Goal: Task Accomplishment & Management: Manage account settings

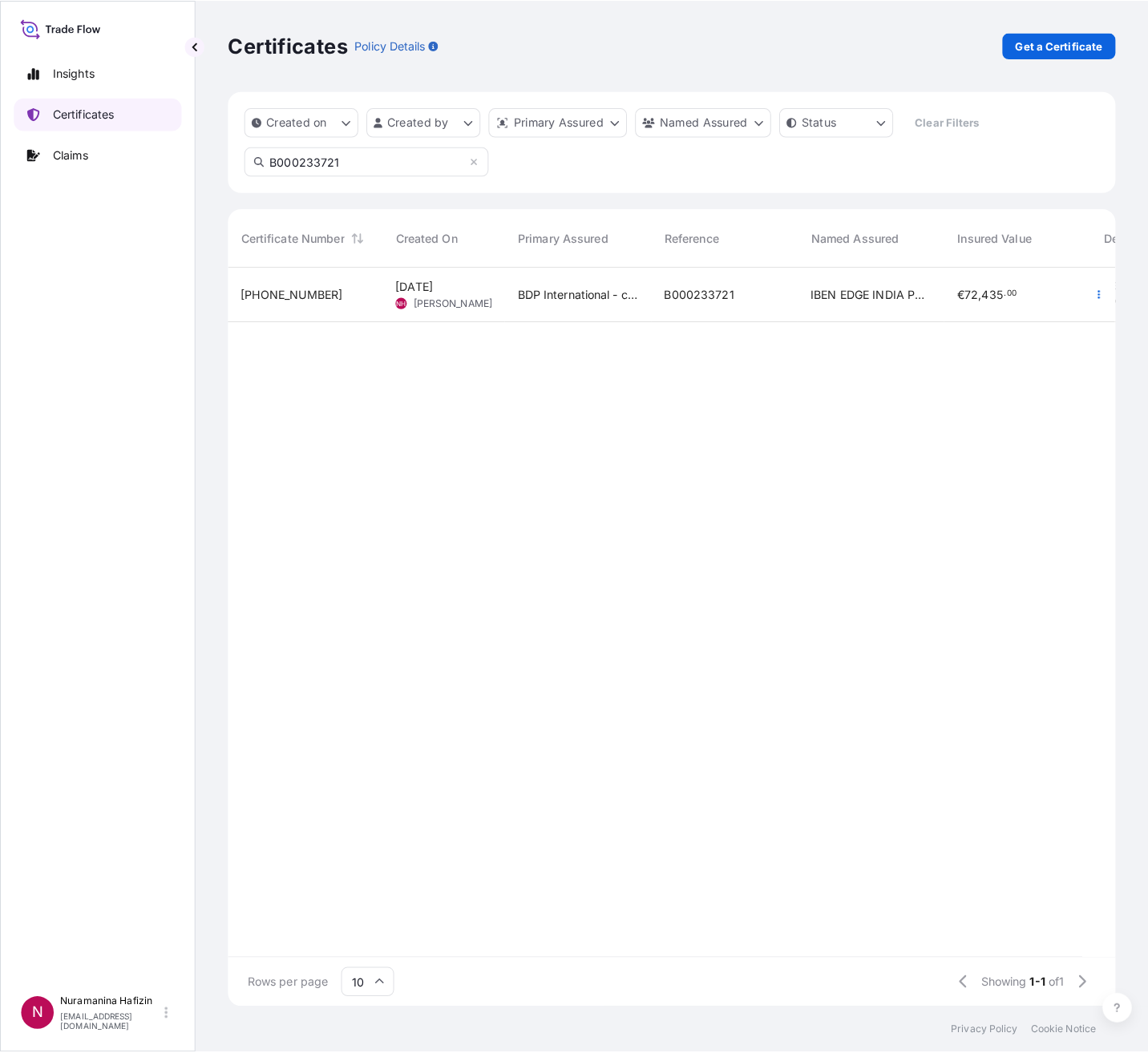
scroll to position [736, 873]
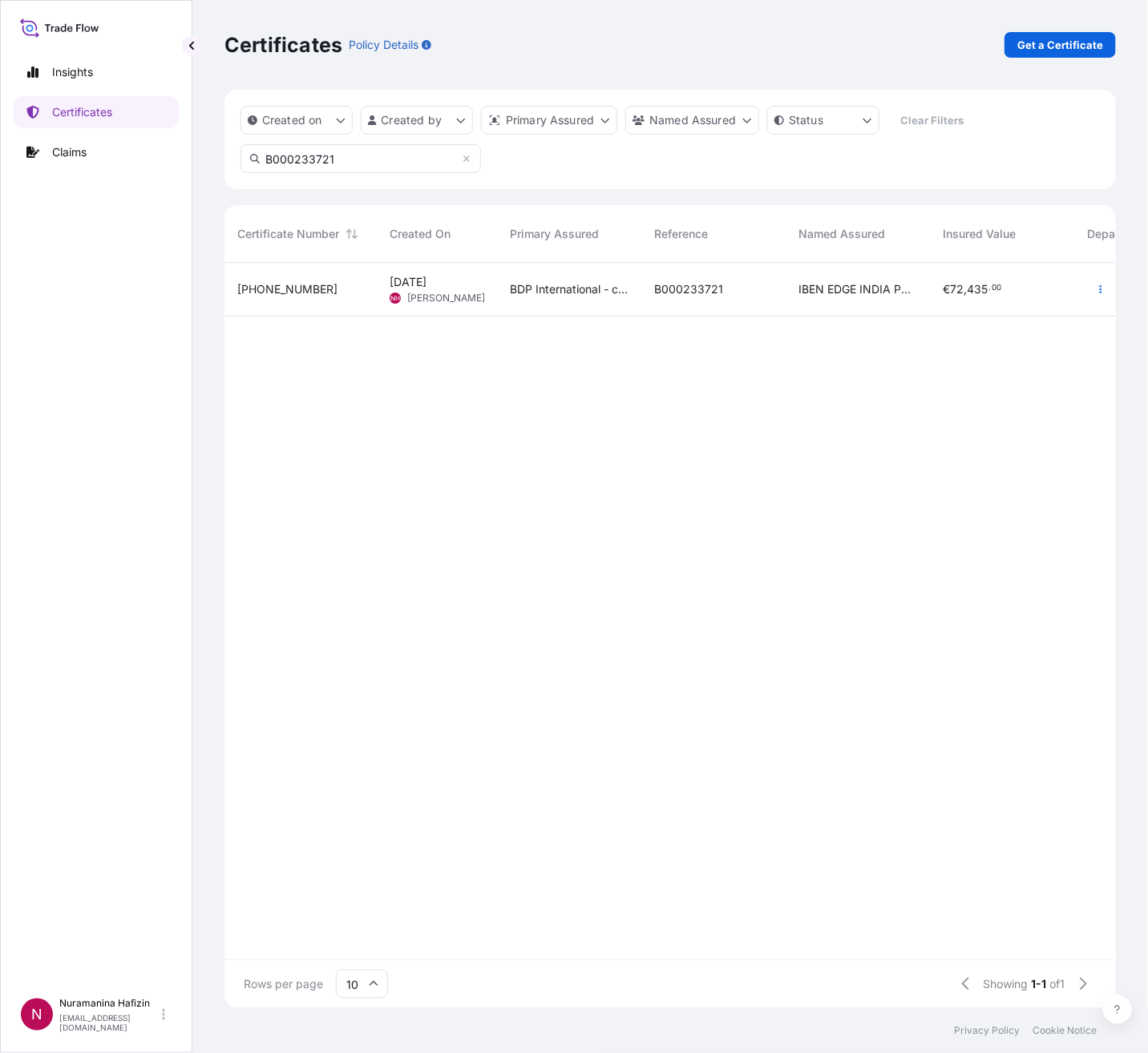
drag, startPoint x: 364, startPoint y: 163, endPoint x: 84, endPoint y: 145, distance: 280.6
click at [87, 145] on div "Insights Certificates Claims N Nuramanina Hafizin [EMAIL_ADDRESS][DOMAIN_NAME] …" at bounding box center [574, 526] width 1148 height 1053
paste input "80122196M25"
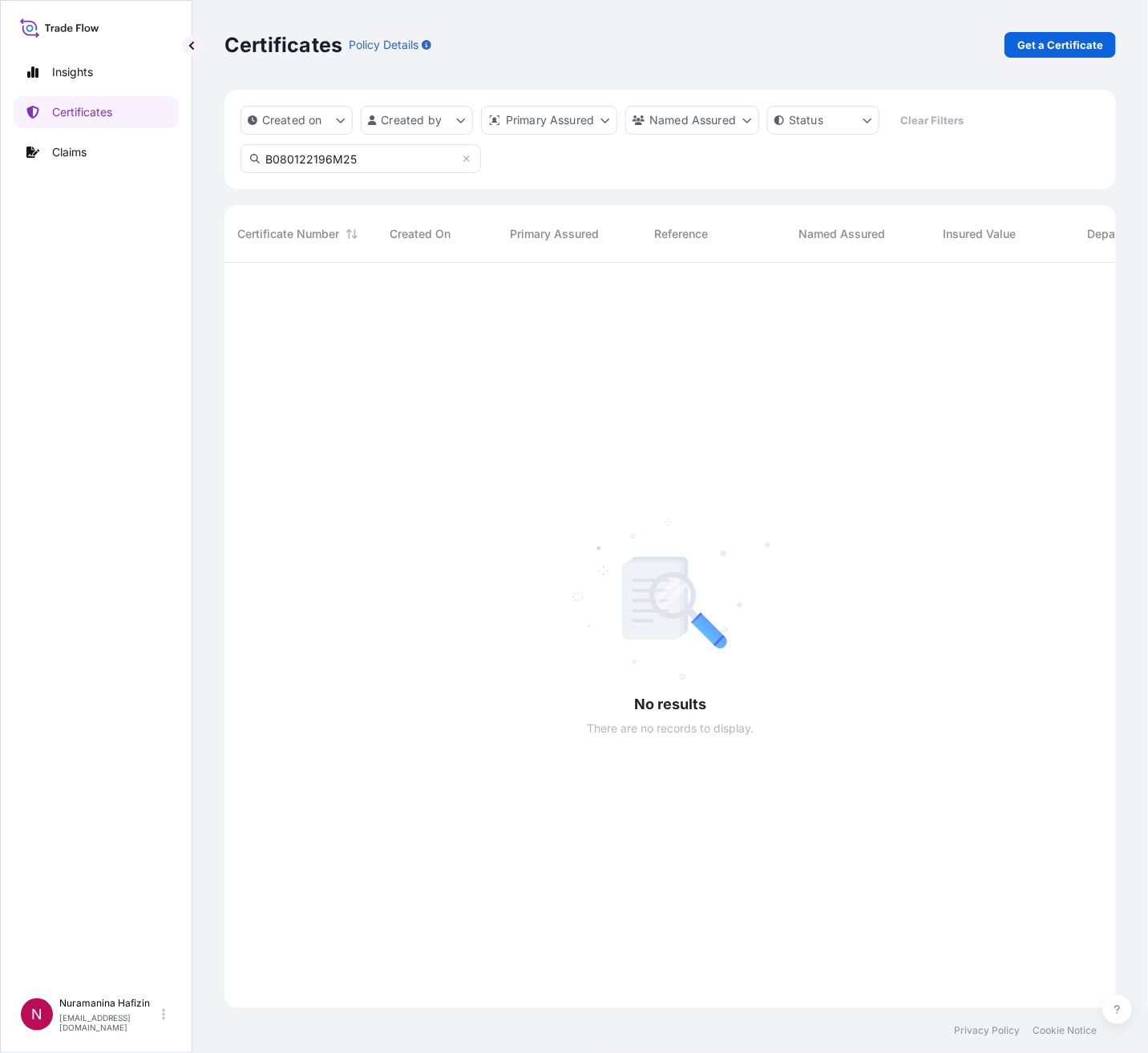
drag, startPoint x: 381, startPoint y: 152, endPoint x: 181, endPoint y: 154, distance: 200.0
click at [181, 154] on div "Insights Certificates Claims N Nuramanina Hafizin [EMAIL_ADDRESS][DOMAIN_NAME] …" at bounding box center [574, 526] width 1148 height 1053
paste input "00234674"
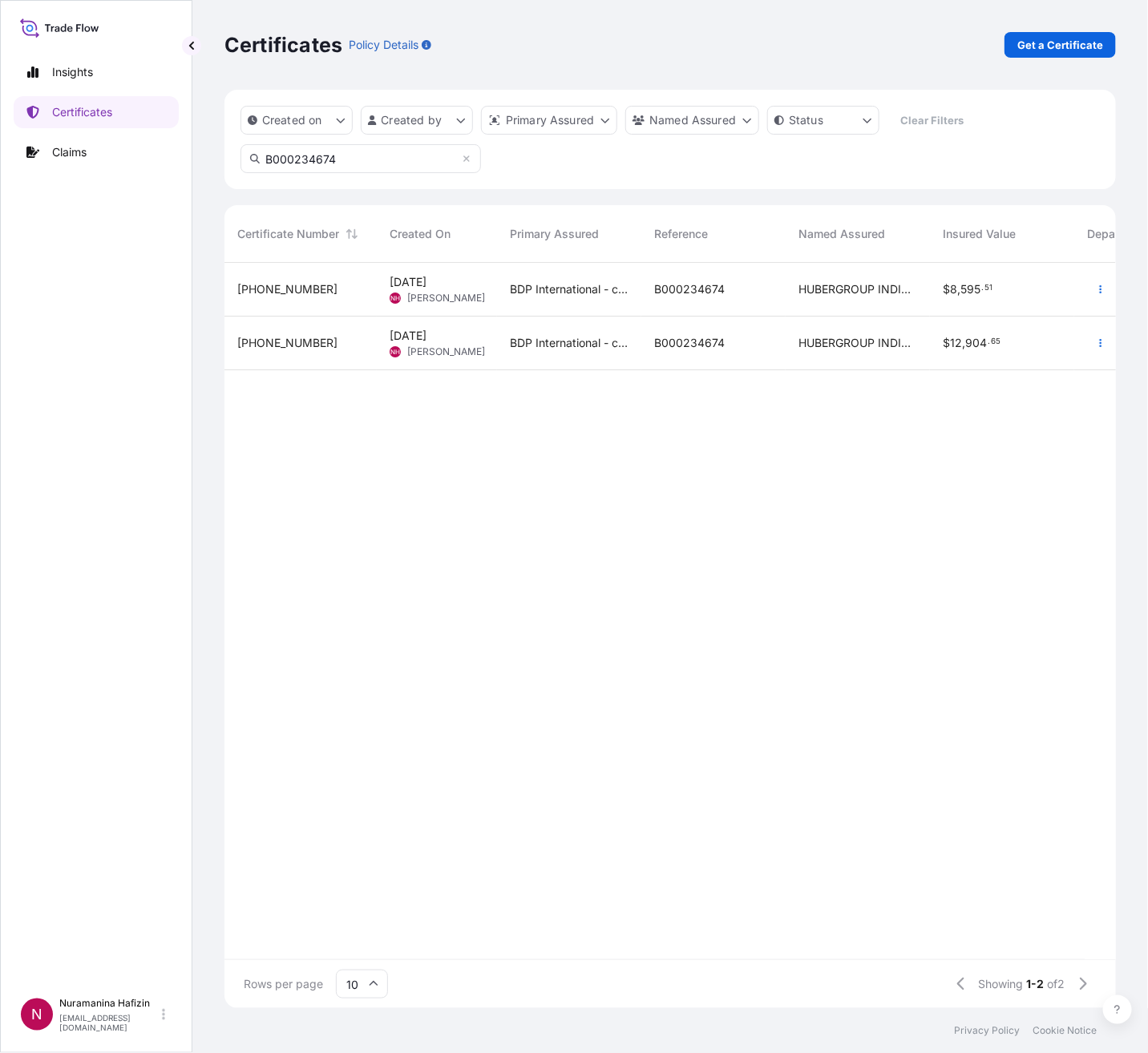
type input "B000234674"
click at [763, 332] on div "B000234674" at bounding box center [713, 343] width 144 height 54
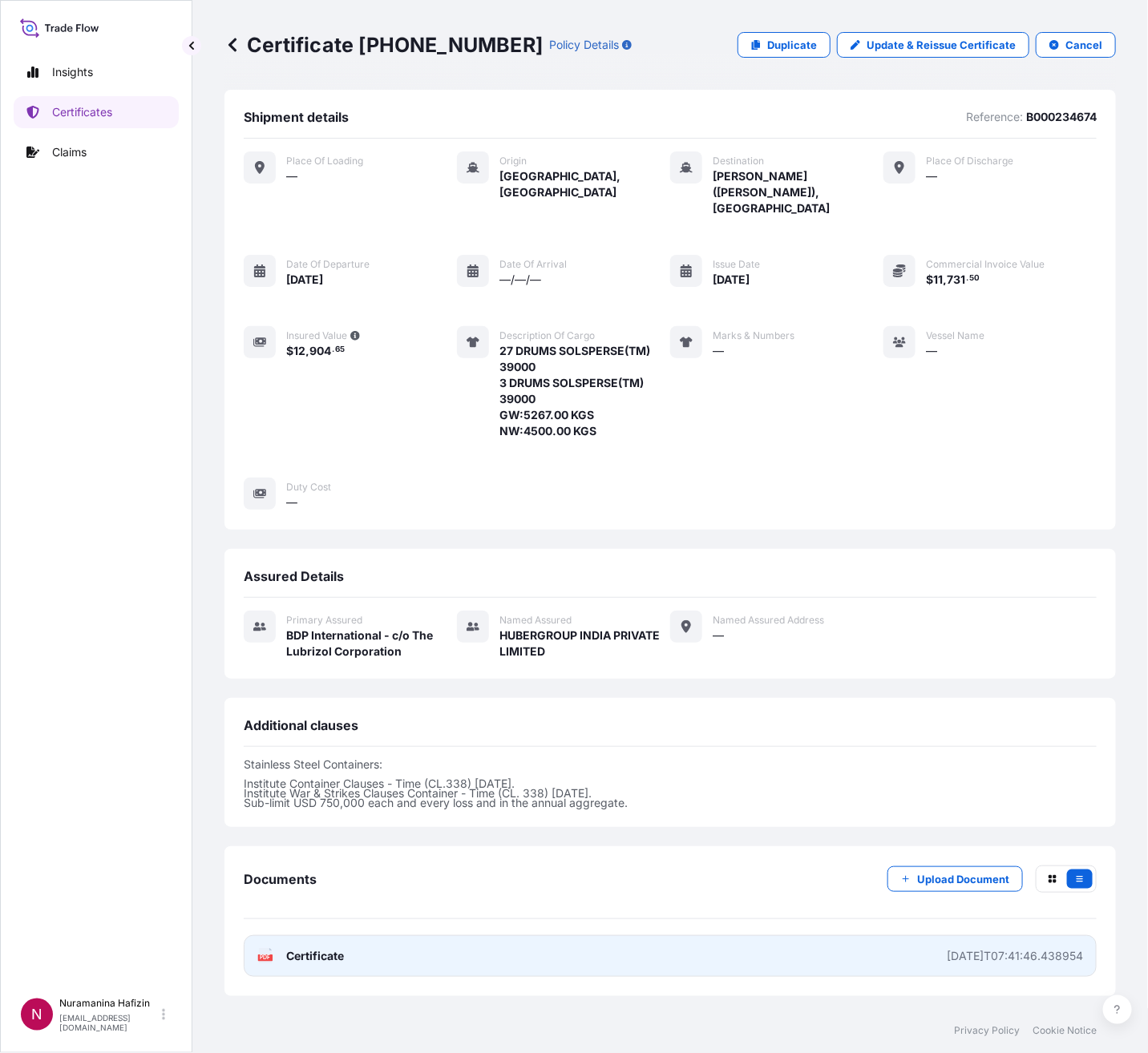
scroll to position [68, 0]
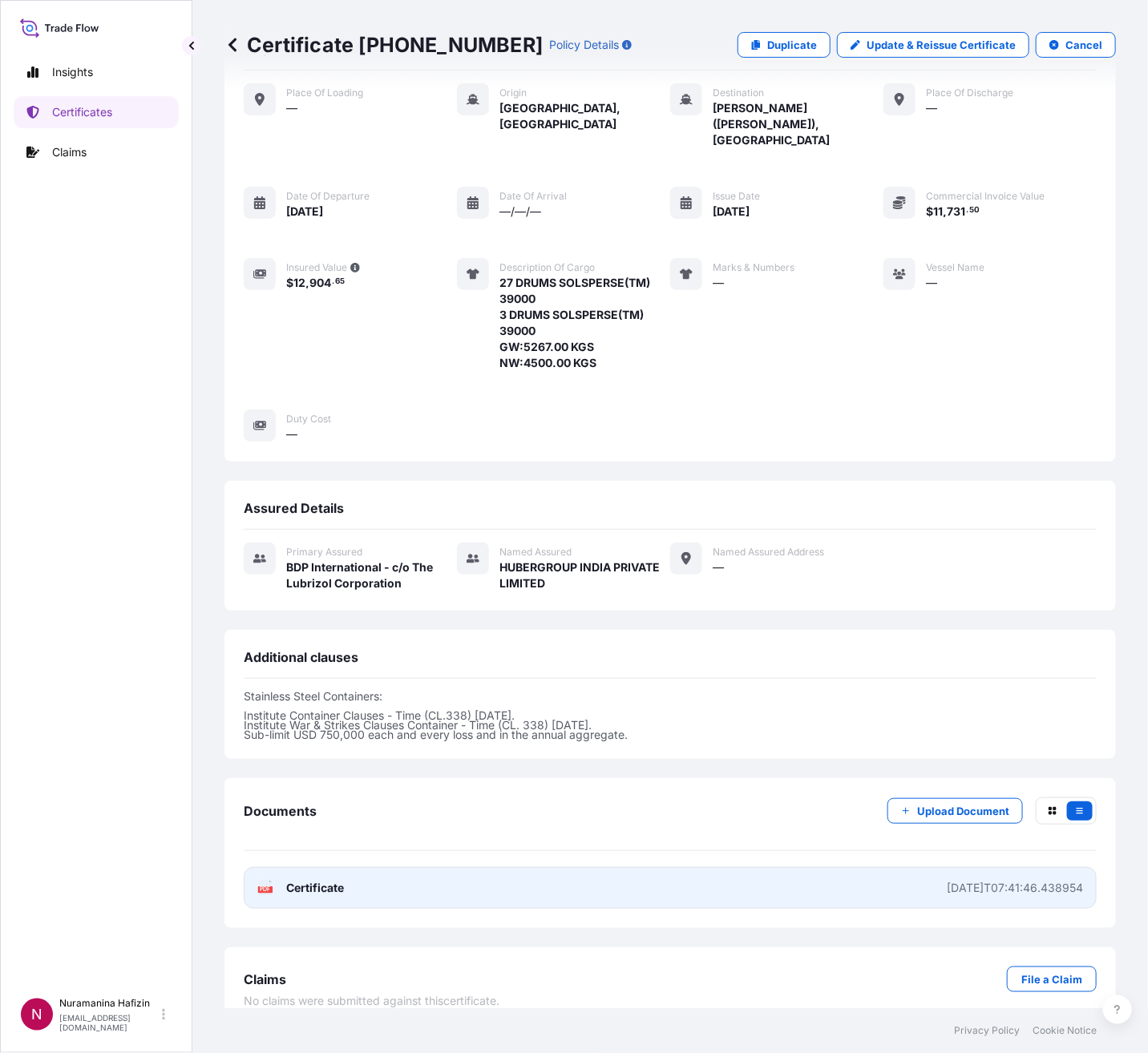
click at [563, 867] on link "PDF Certificate [DATE]T07:41:46.438954" at bounding box center [670, 888] width 853 height 42
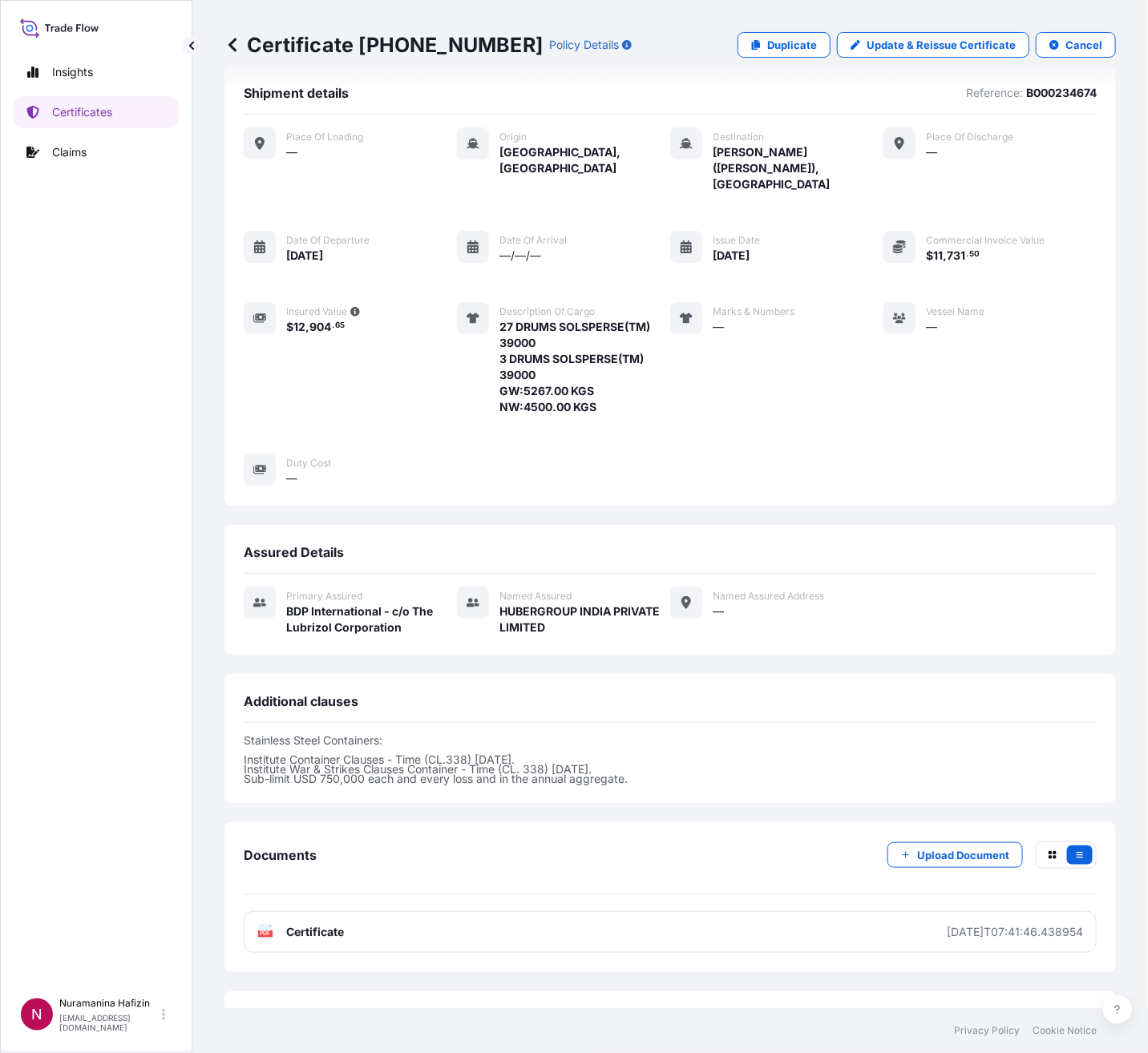
scroll to position [0, 0]
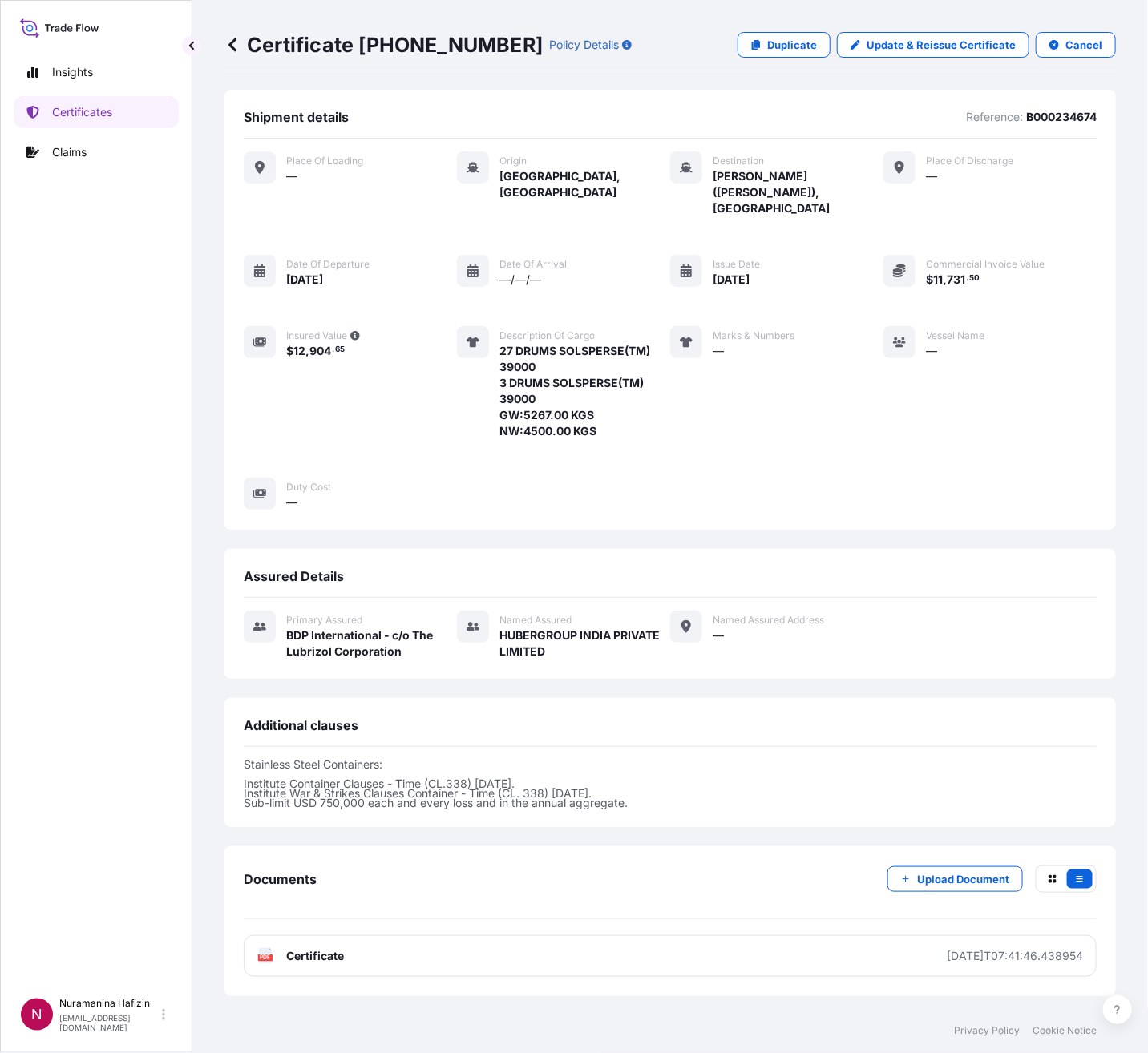
click at [237, 39] on icon at bounding box center [232, 45] width 16 height 16
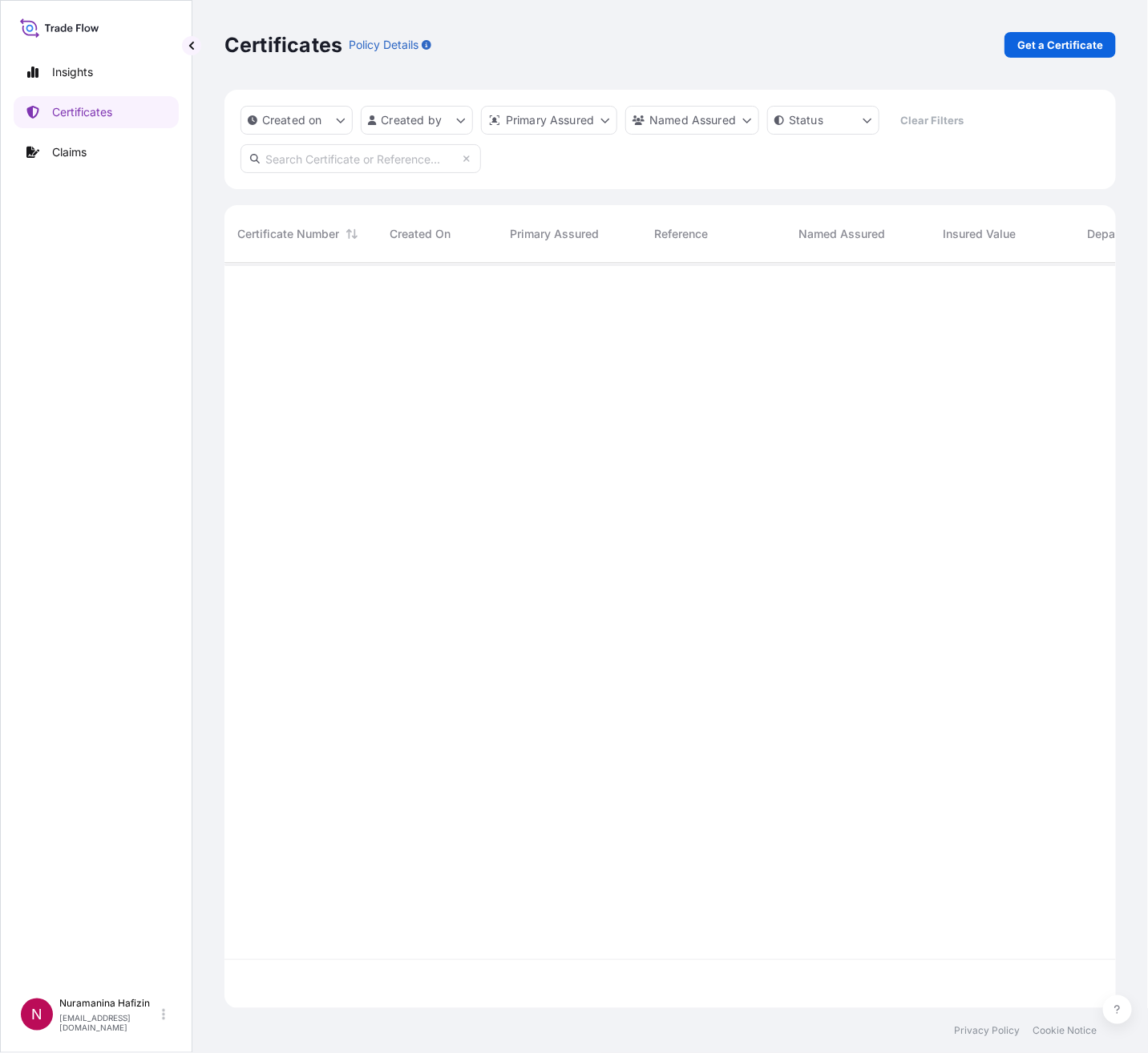
scroll to position [736, 873]
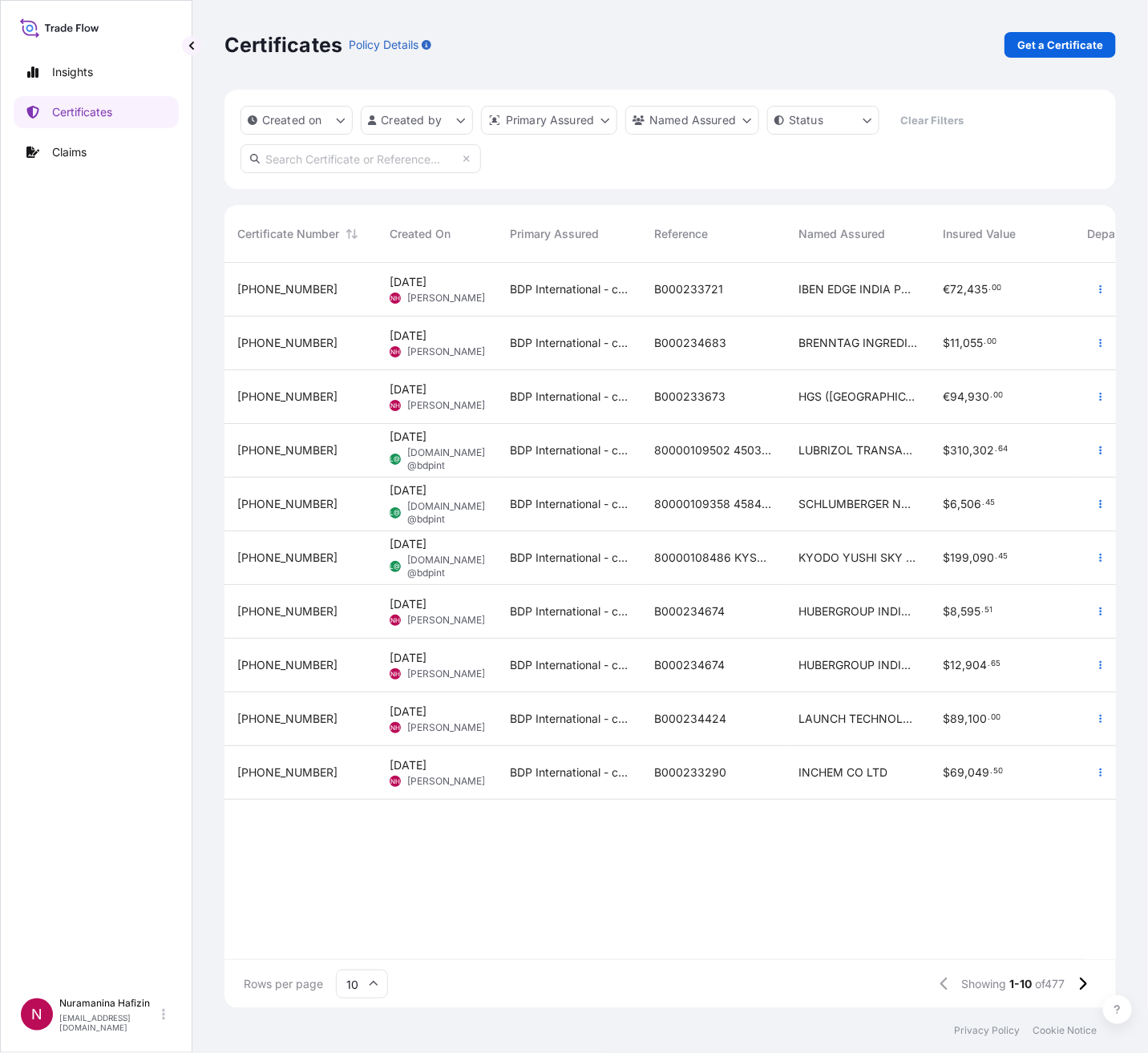
click at [391, 150] on input "text" at bounding box center [360, 159] width 240 height 29
paste input "B000234674"
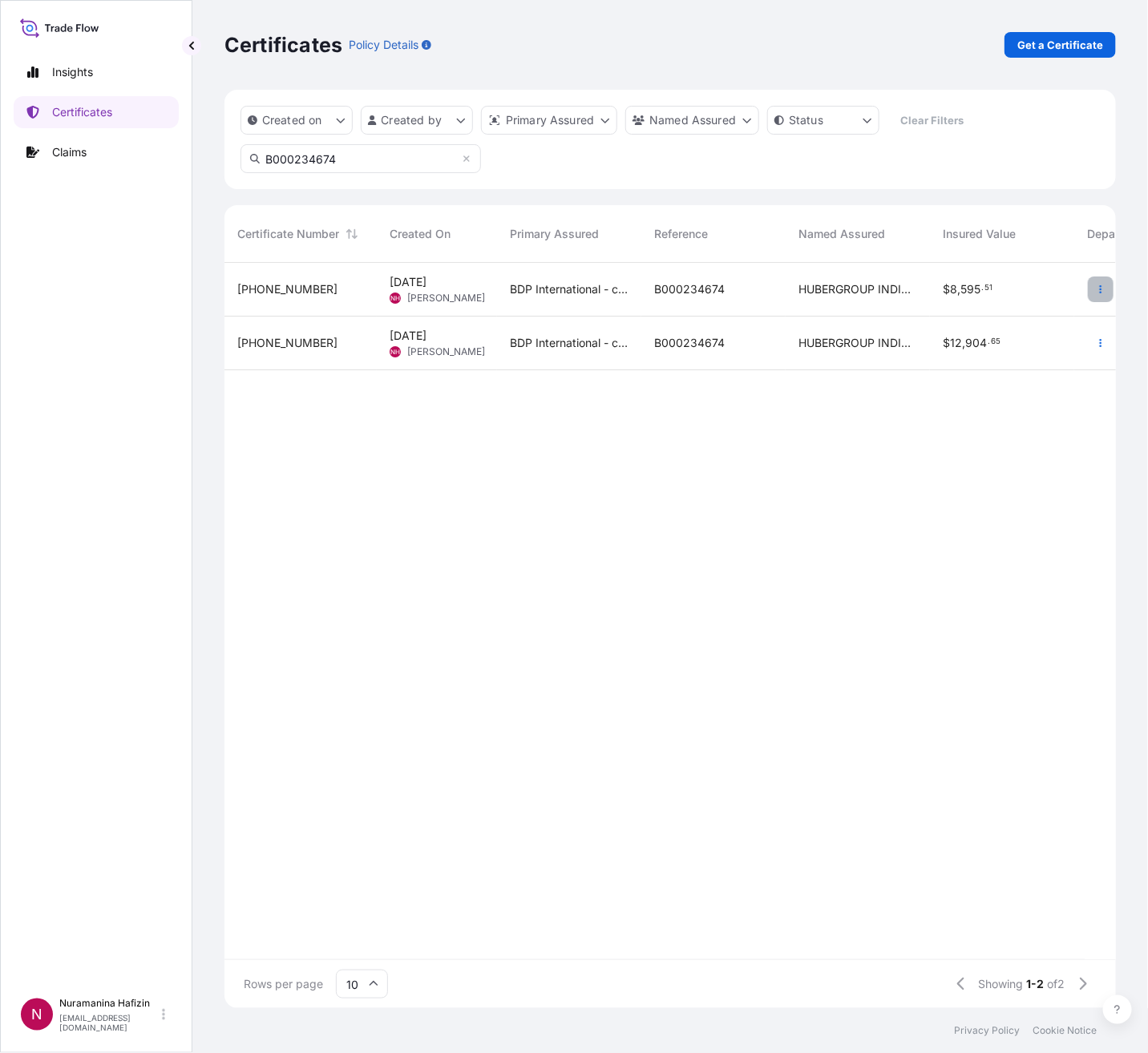
type input "B000234674"
click at [1097, 289] on icon "button" at bounding box center [1101, 289] width 10 height 10
click at [1101, 344] on icon "button" at bounding box center [1101, 342] width 10 height 10
click at [1100, 345] on icon "button" at bounding box center [1101, 342] width 10 height 10
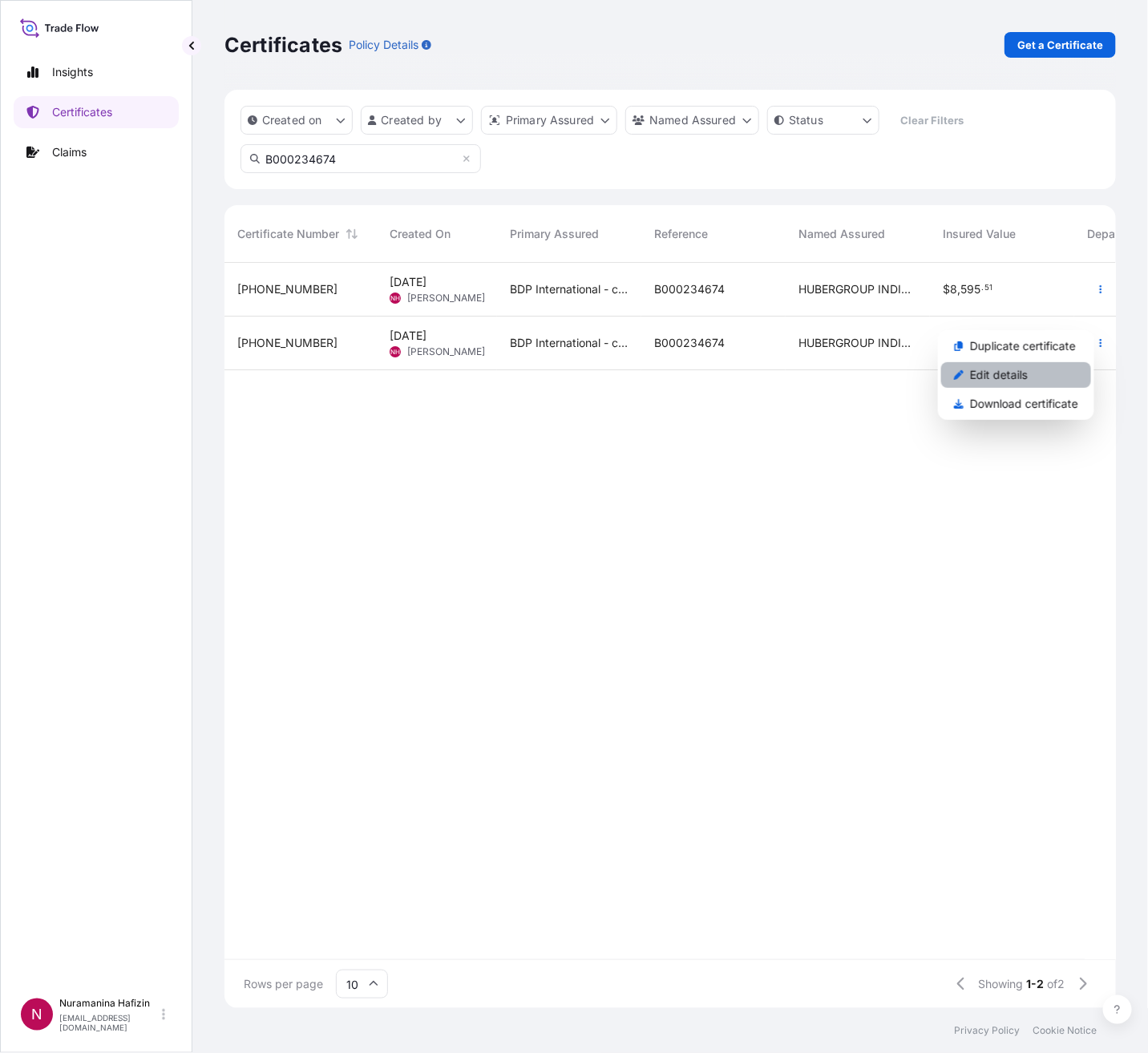
click at [1042, 378] on link "Edit details" at bounding box center [1015, 375] width 150 height 26
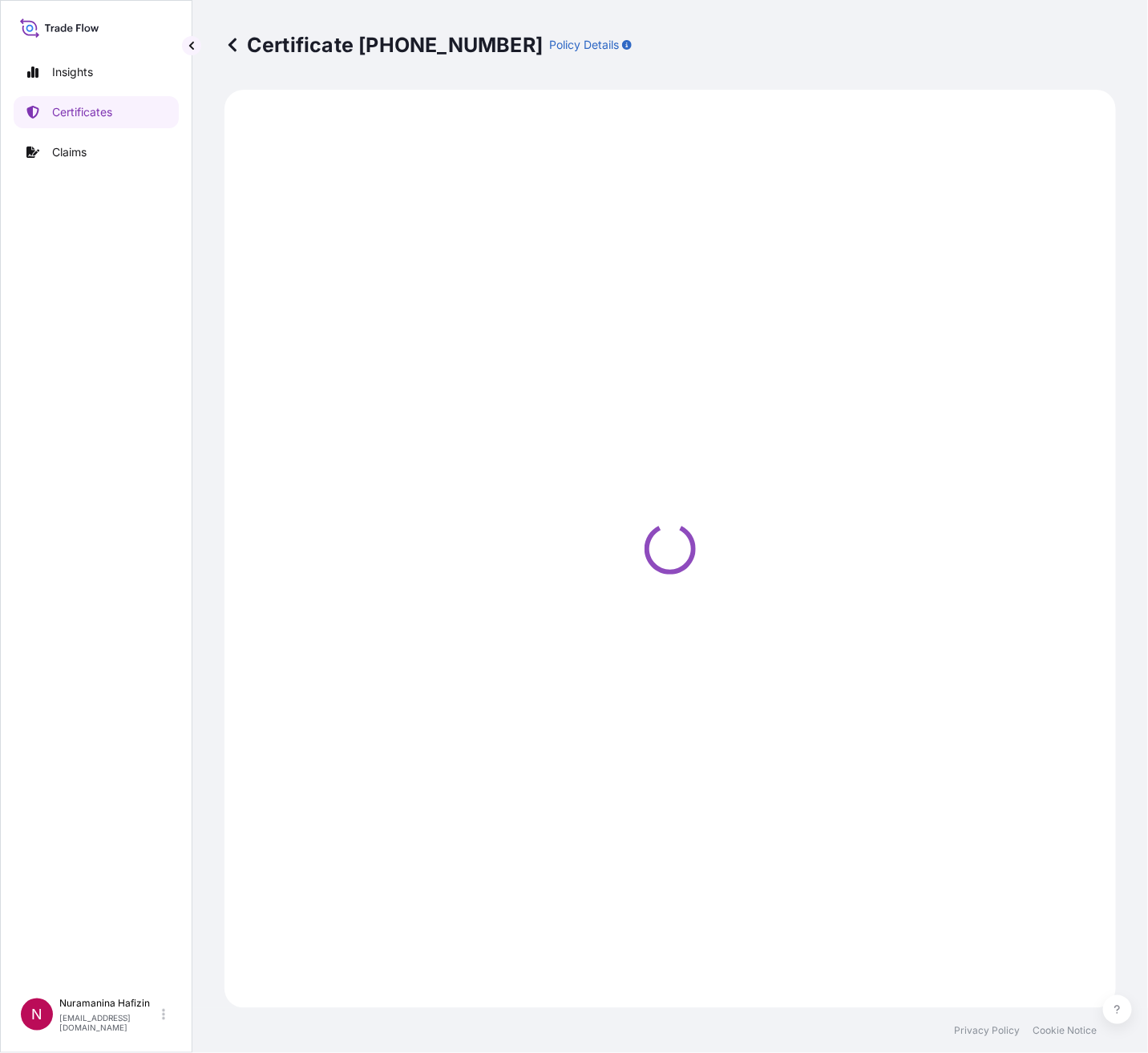
select select "Ocean Vessel"
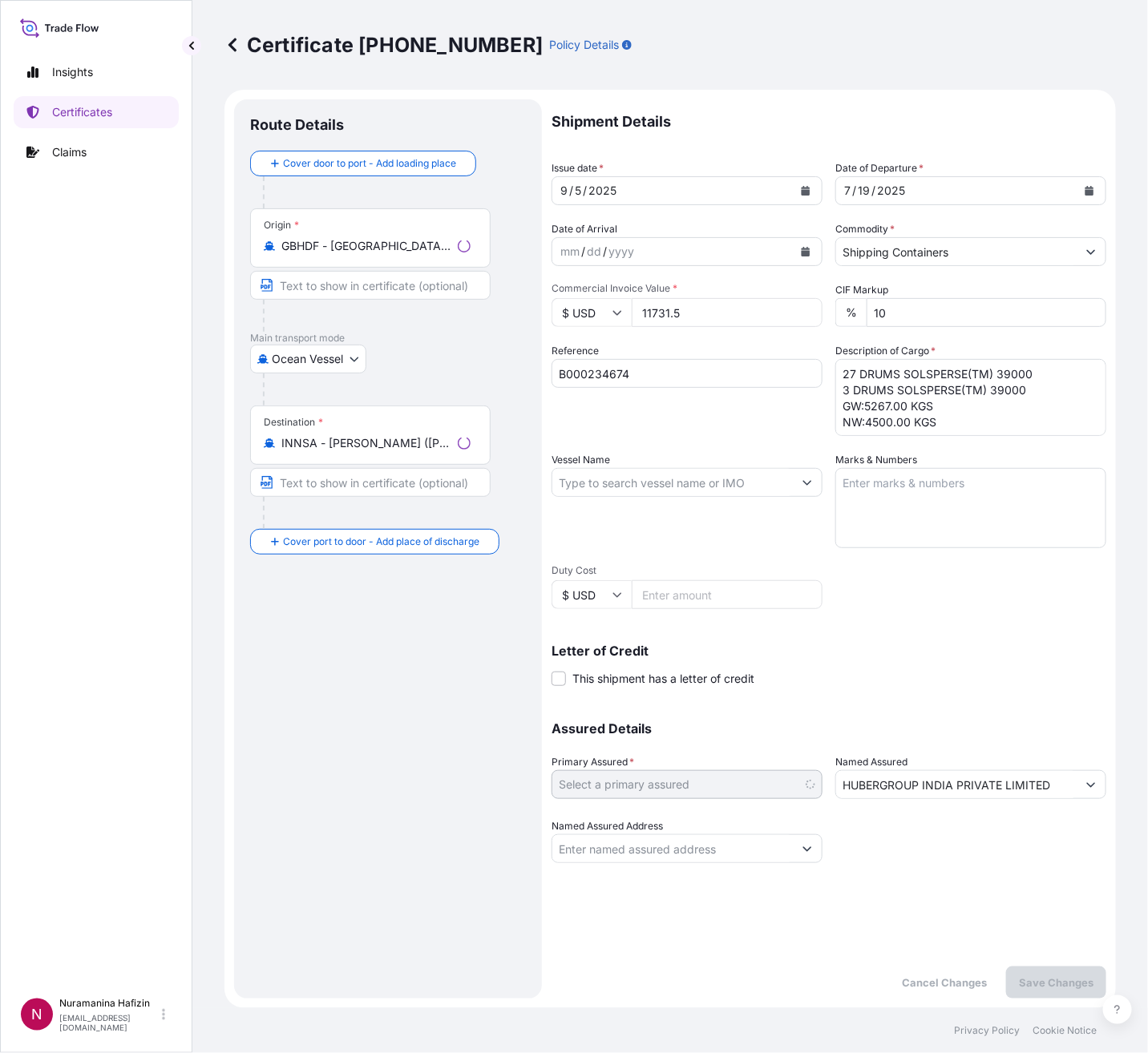
select select "31972"
paste input "5"
drag, startPoint x: 652, startPoint y: 374, endPoint x: 350, endPoint y: 360, distance: 302.3
click at [350, 360] on form "Route Details Cover door to port - Add loading place Place of loading Road / [G…" at bounding box center [669, 548] width 892 height 919
type input "B000234675"
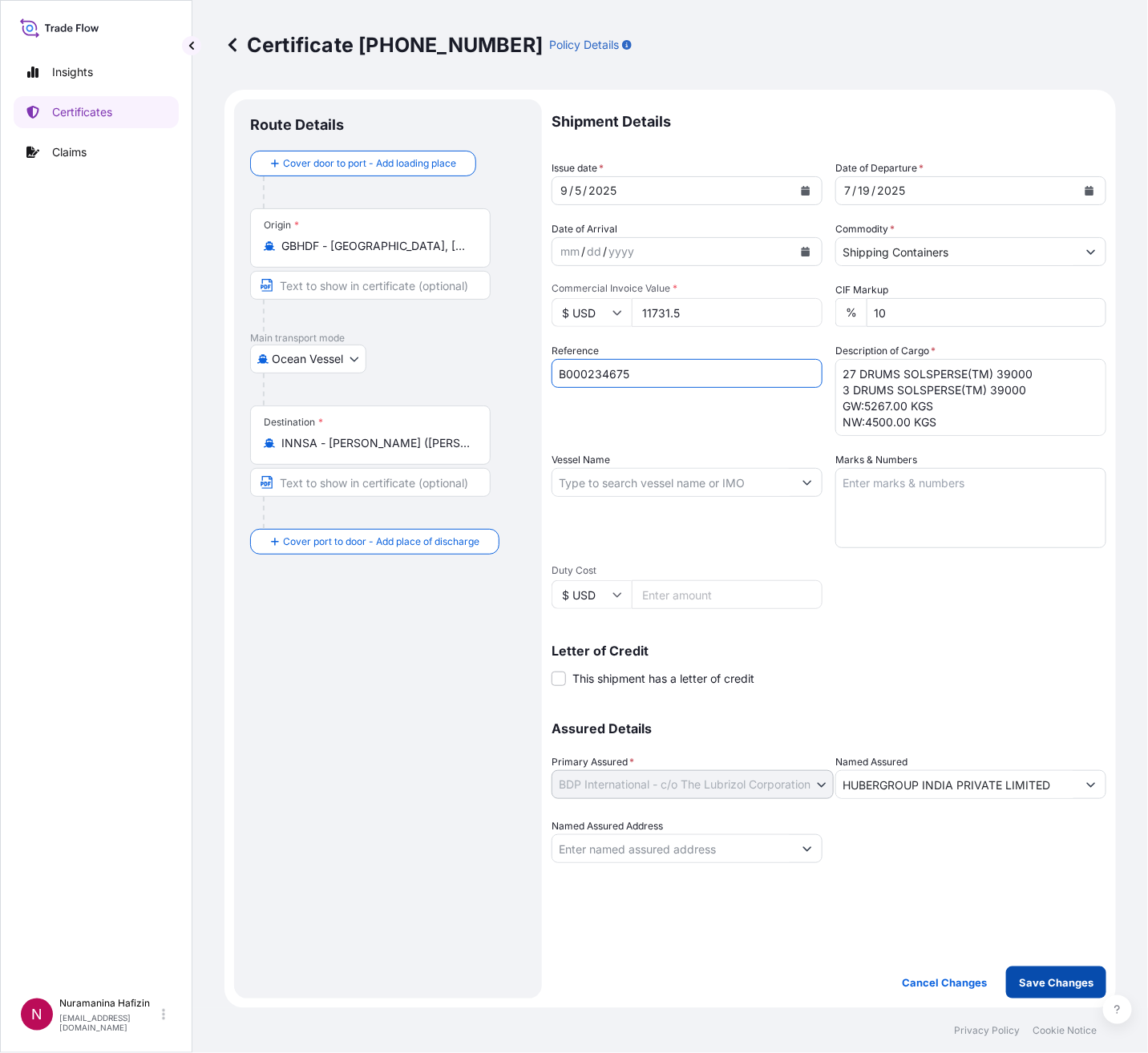
click at [1042, 980] on p "Save Changes" at bounding box center [1056, 983] width 74 height 16
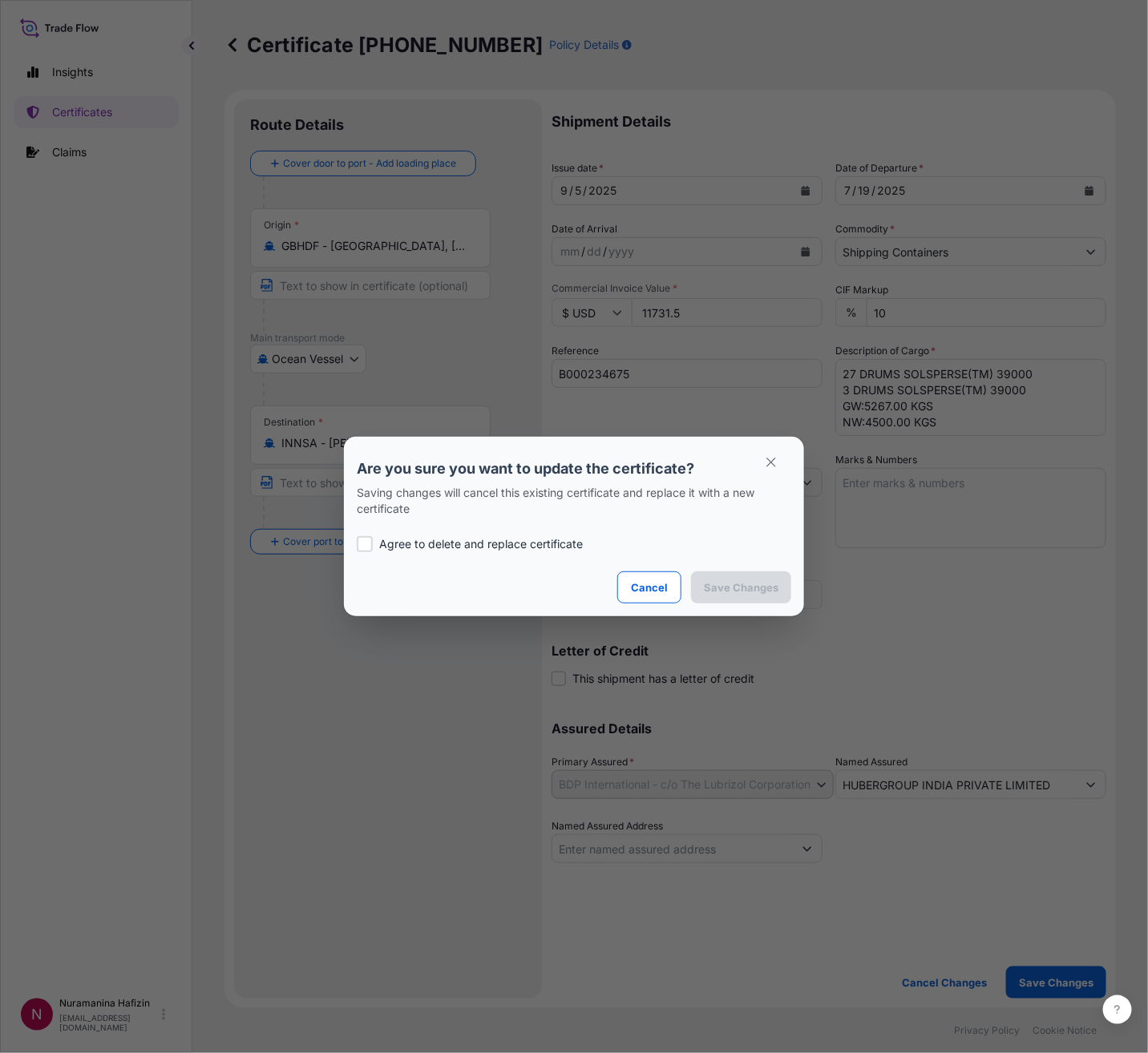
drag, startPoint x: 430, startPoint y: 528, endPoint x: 444, endPoint y: 547, distance: 23.6
click at [433, 528] on div "Agree to delete and replace certificate" at bounding box center [574, 544] width 435 height 55
click at [445, 547] on p "Agree to delete and replace certificate" at bounding box center [480, 544] width 203 height 16
checkbox input "true"
click at [750, 588] on p "Save Changes" at bounding box center [740, 588] width 74 height 16
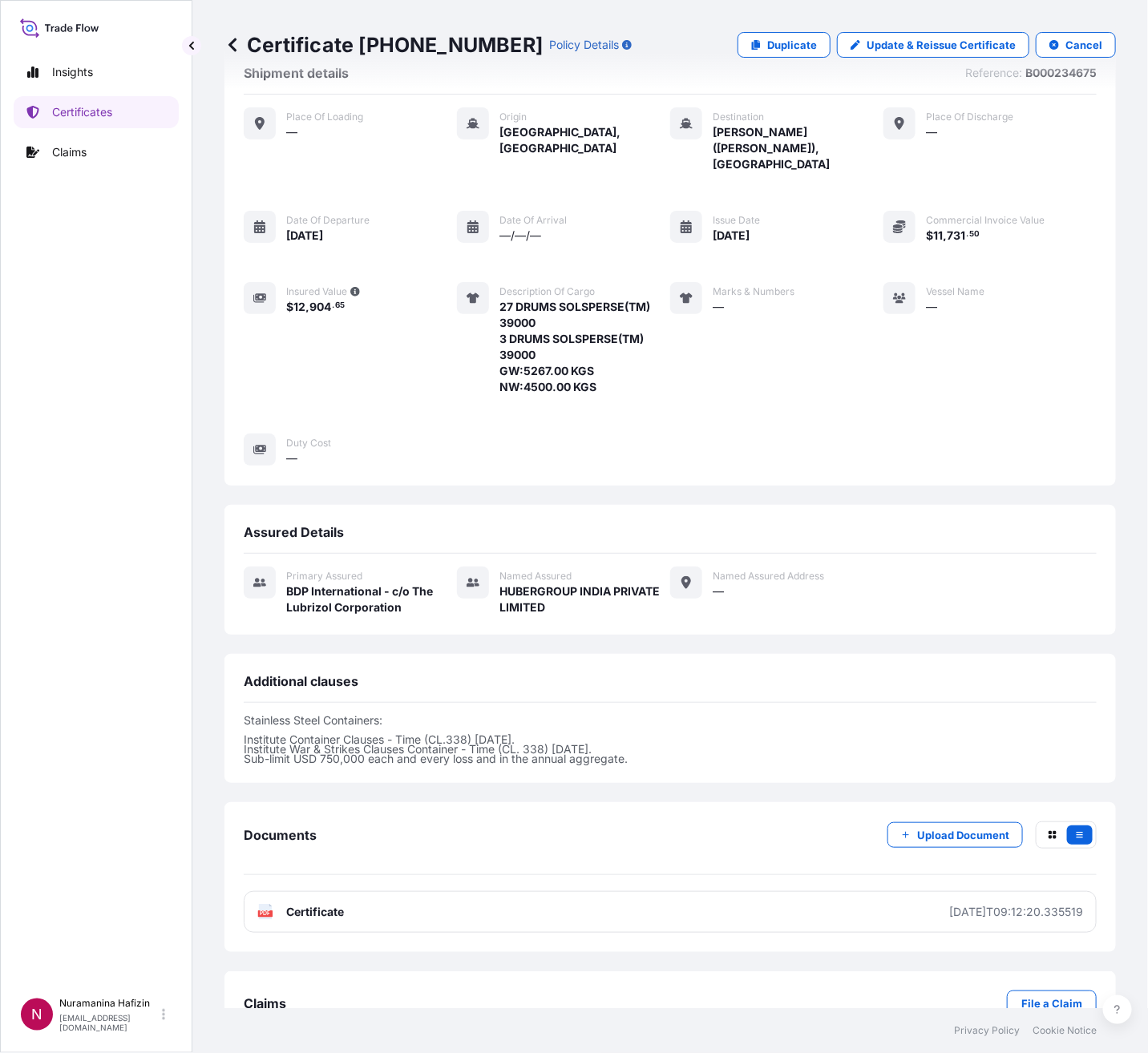
scroll to position [68, 0]
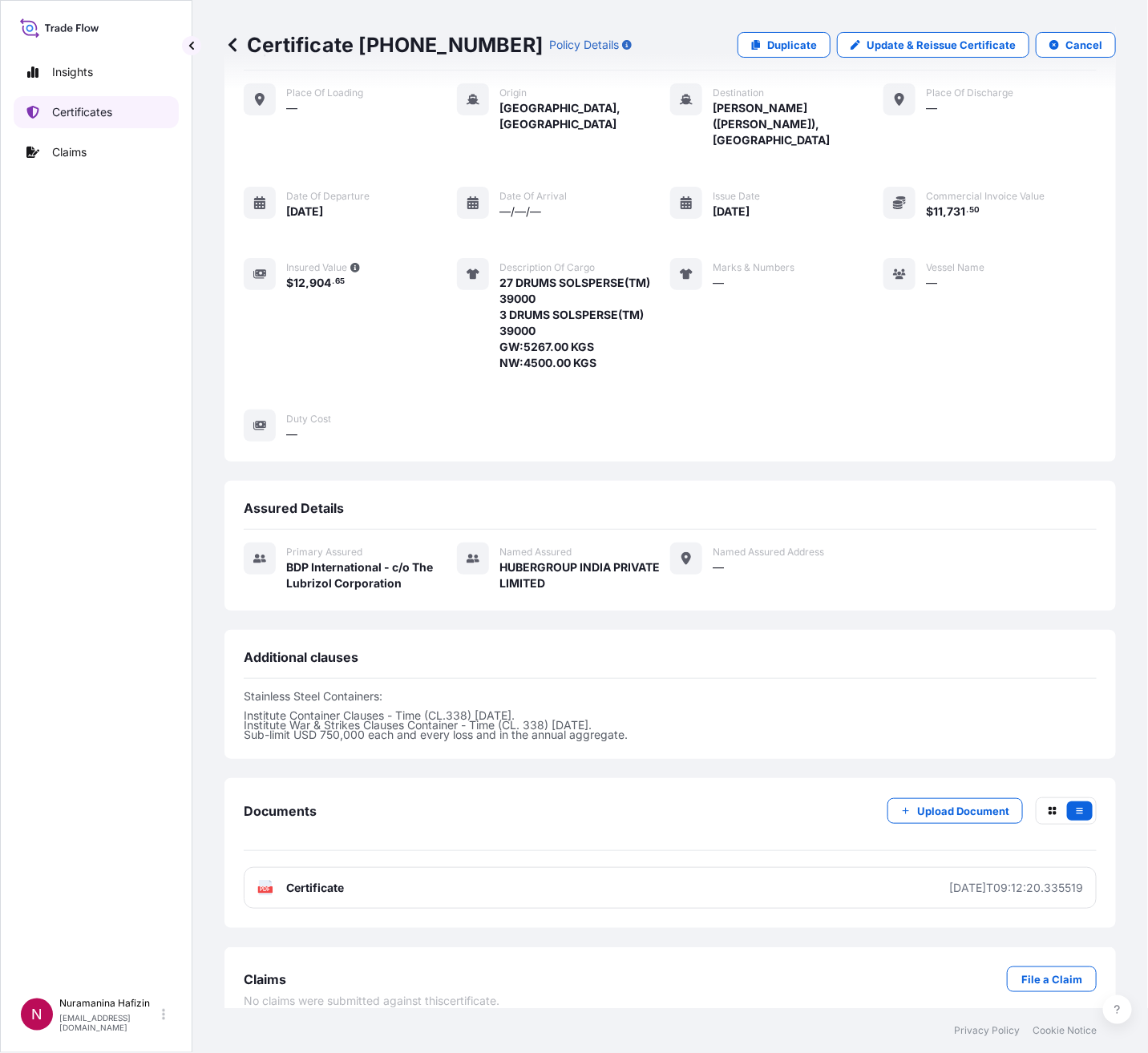
click at [65, 114] on p "Certificates" at bounding box center [82, 112] width 60 height 16
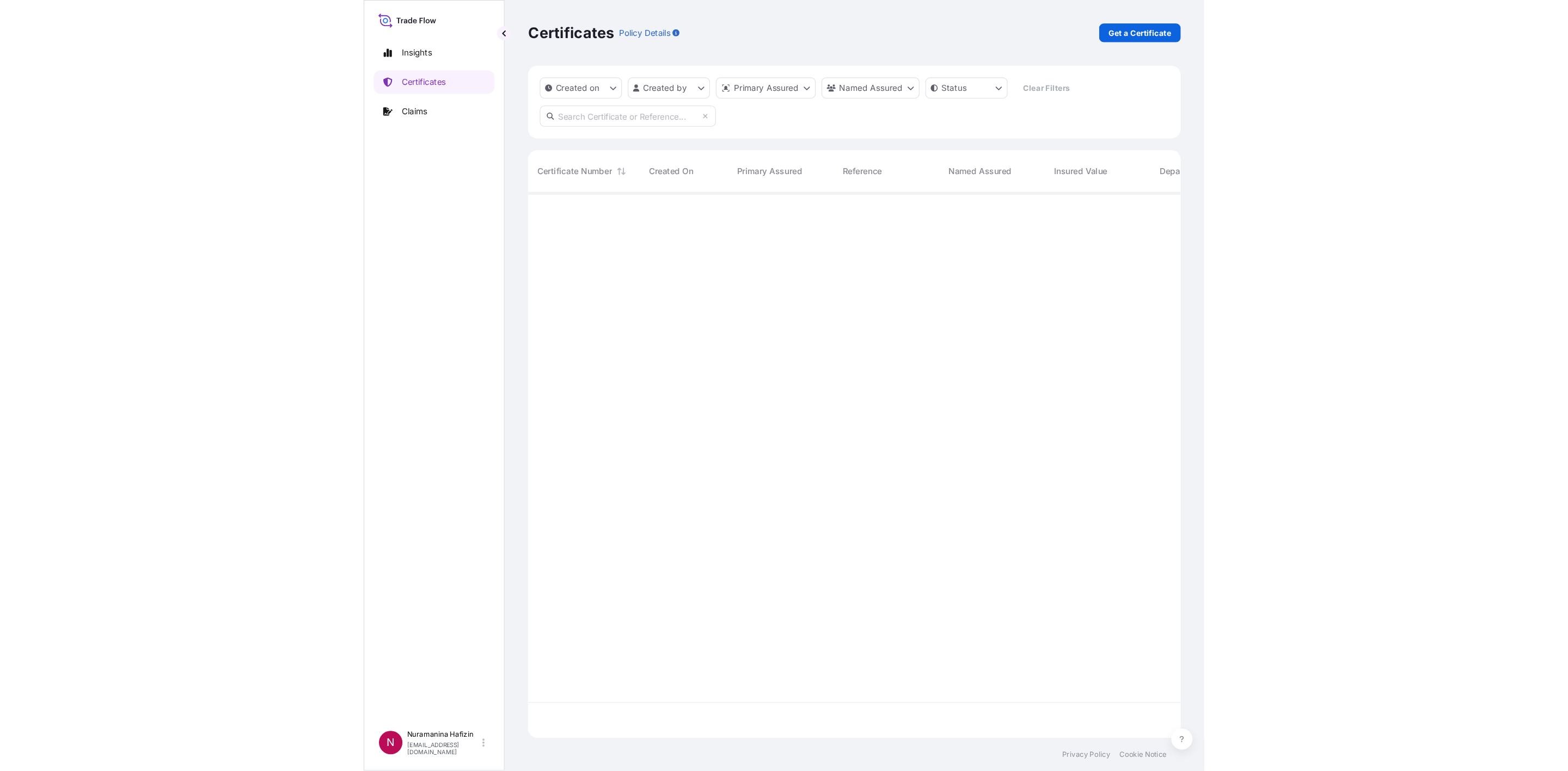
scroll to position [500, 593]
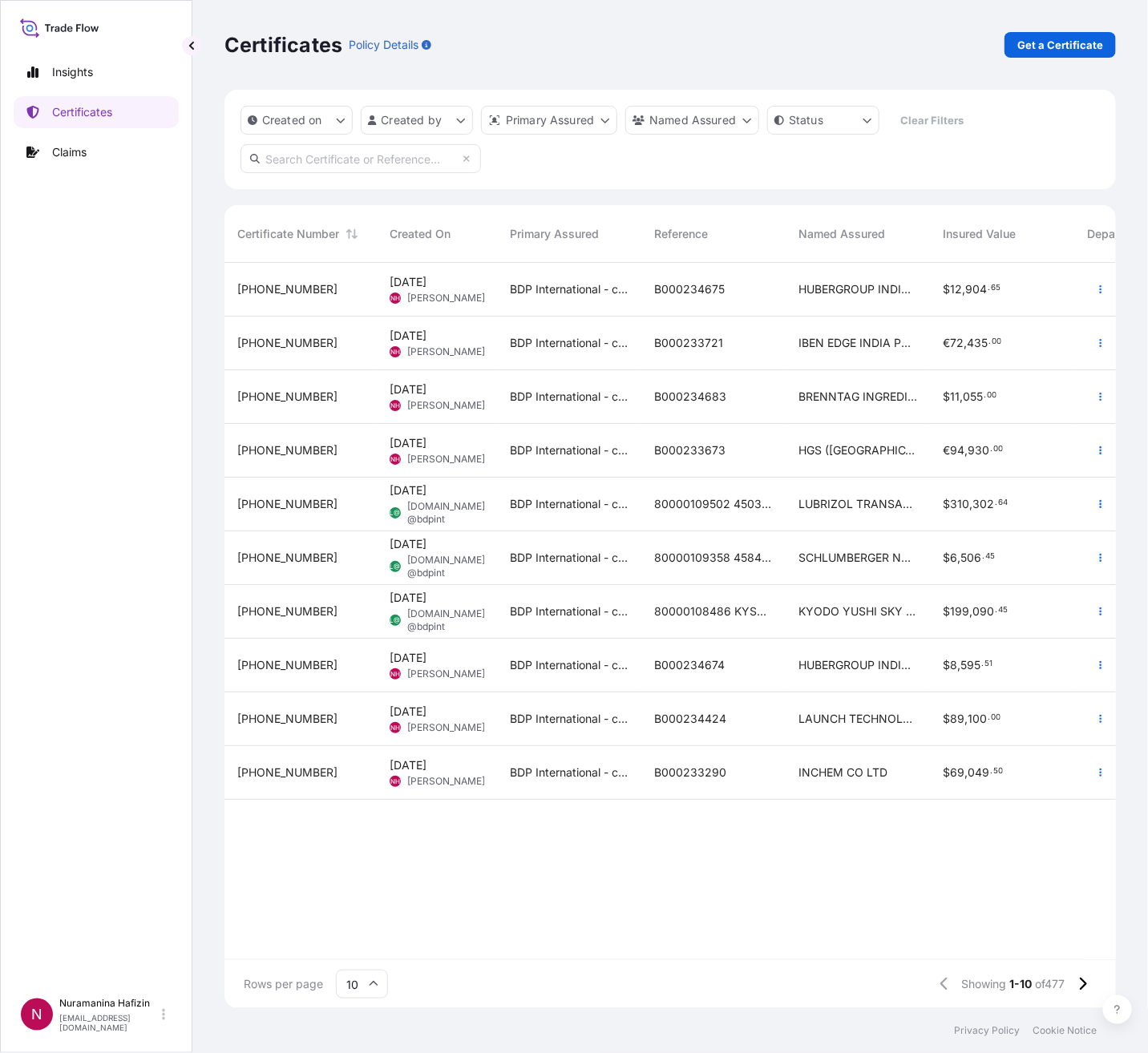
click at [393, 149] on input "text" at bounding box center [360, 159] width 240 height 29
paste input "B000234675"
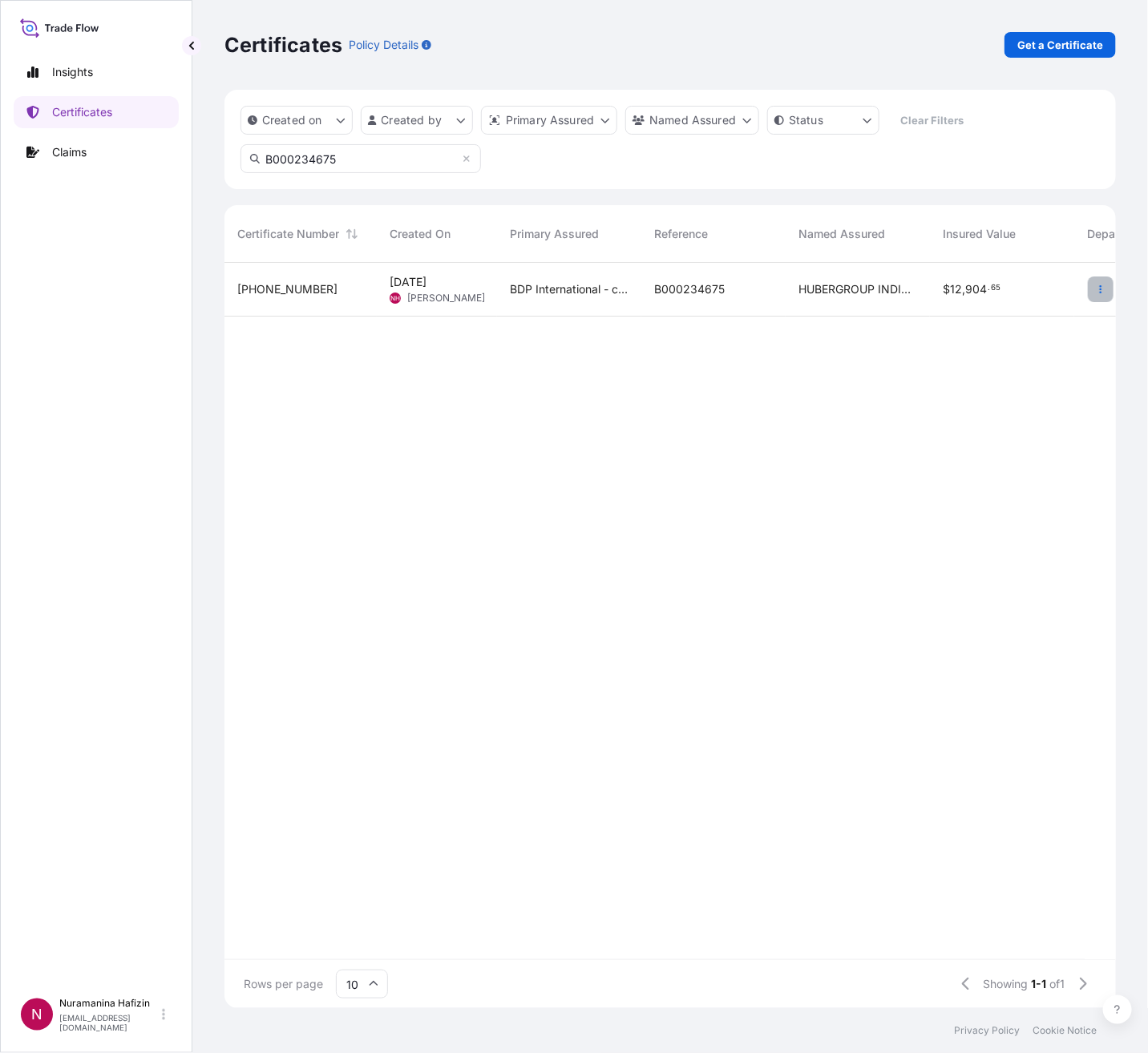
type input "B000234675"
click at [1096, 287] on icon "button" at bounding box center [1101, 289] width 10 height 10
click at [1101, 289] on icon "button" at bounding box center [1101, 289] width 3 height 8
click at [1031, 346] on p "Download certificate" at bounding box center [1023, 350] width 108 height 16
click at [1022, 346] on p "Download certificate" at bounding box center [1023, 350] width 108 height 16
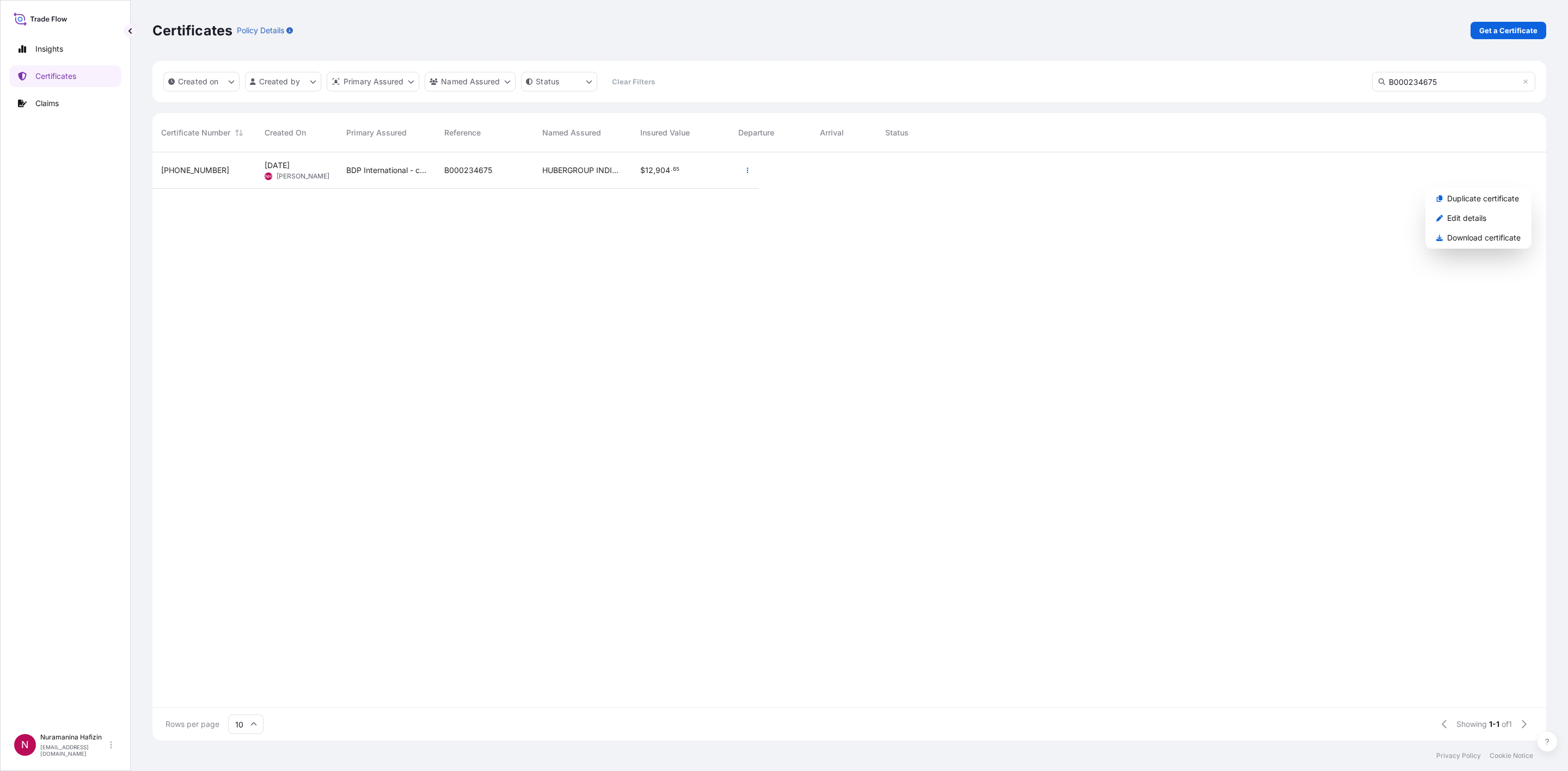
scroll to position [582, 1381]
